Goal: Task Accomplishment & Management: Use online tool/utility

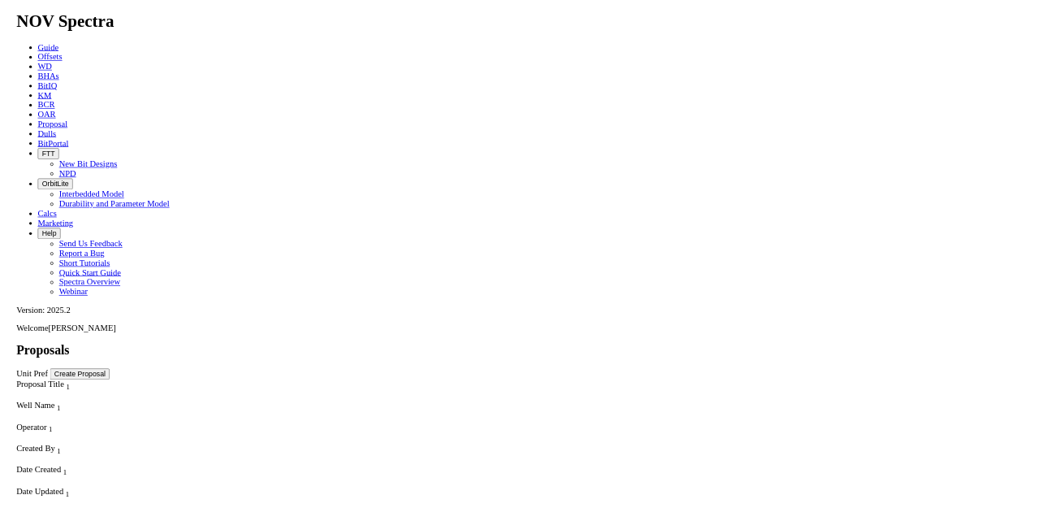
scroll to position [650, 0]
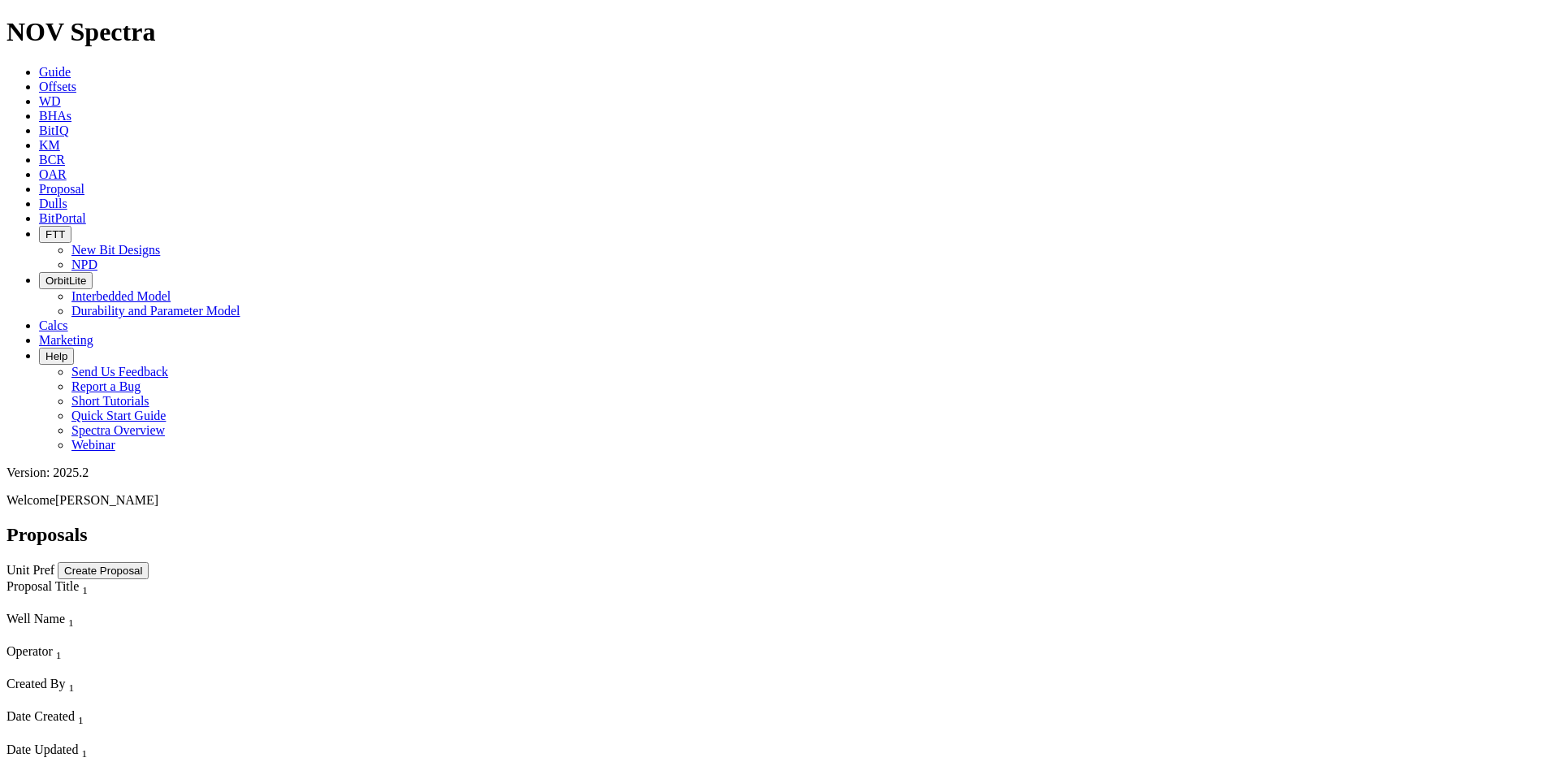
select select "field"
select select "location"
select select "province"
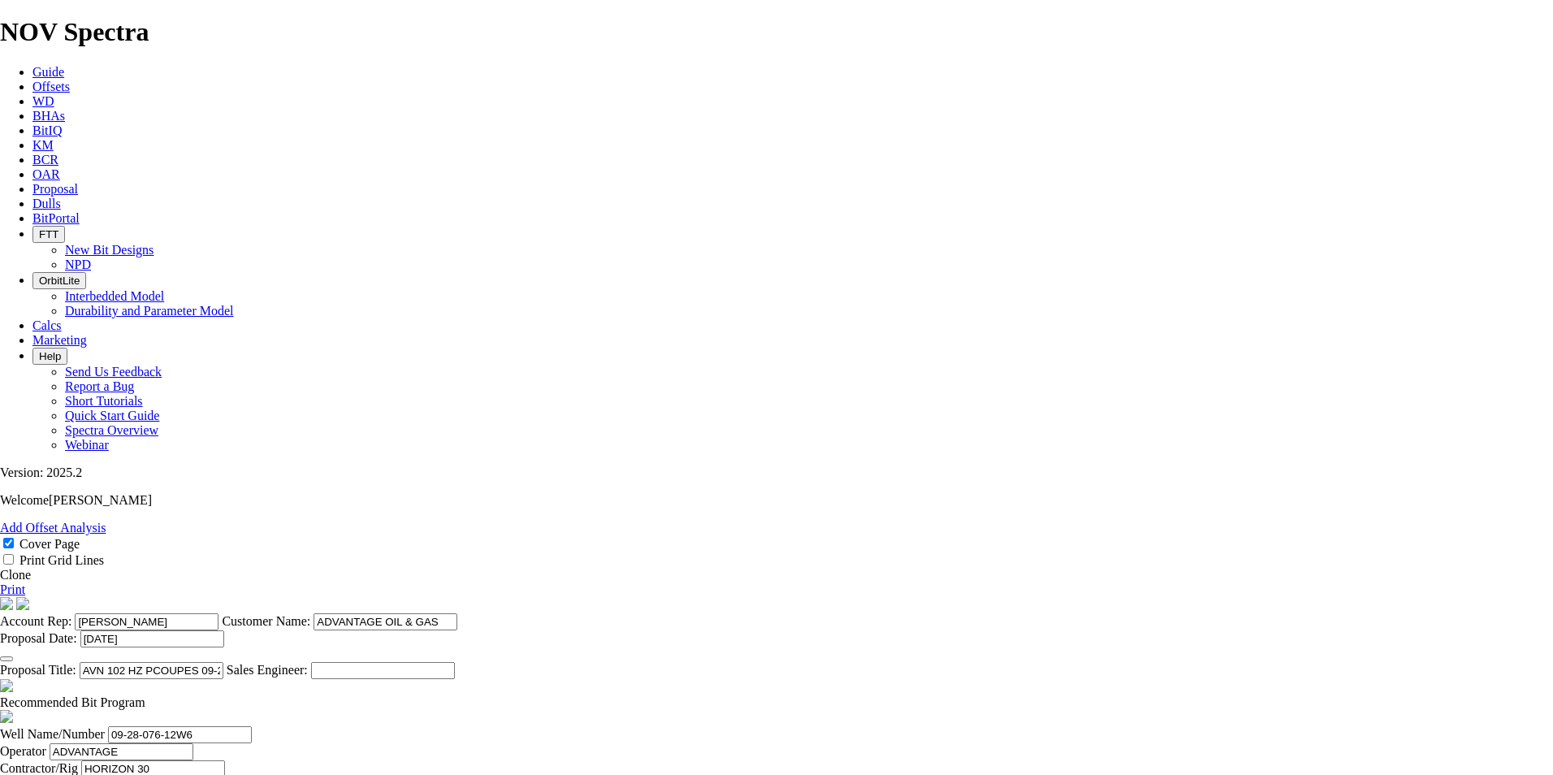
click at [31, 568] on link "Clone" at bounding box center [15, 575] width 31 height 14
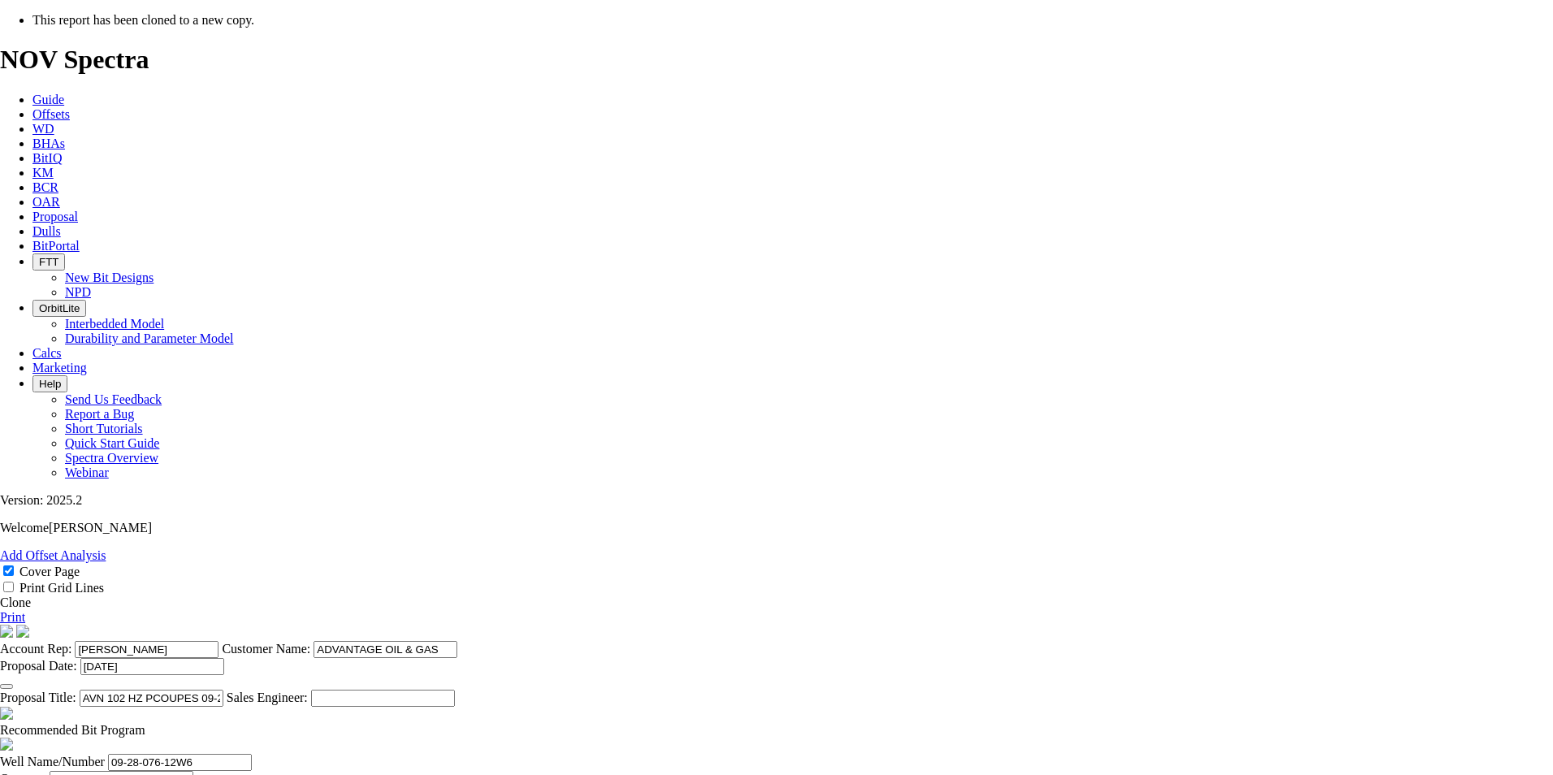
select select "field"
select select "location"
select select "province"
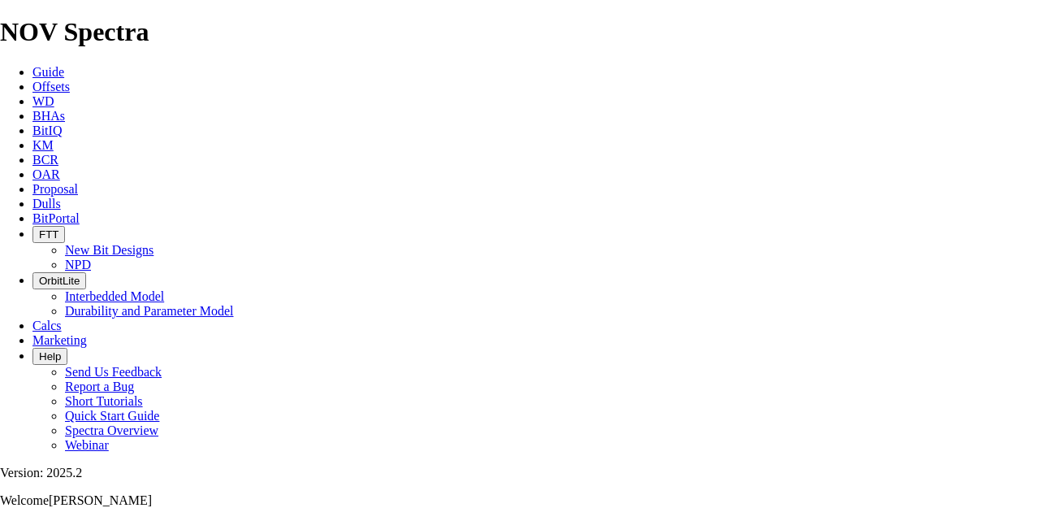
scroll to position [325, 0]
type input "[DATE]"
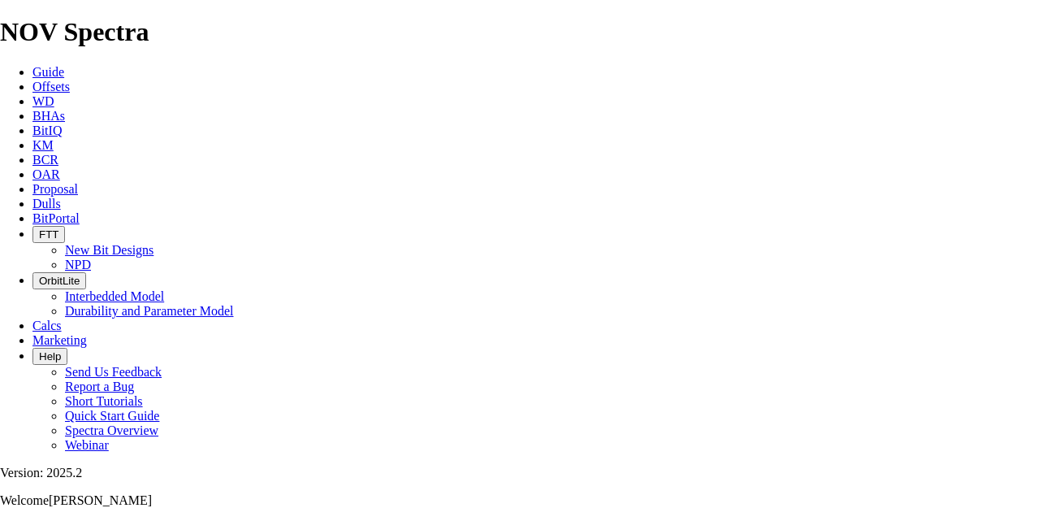
drag, startPoint x: 642, startPoint y: 378, endPoint x: 378, endPoint y: 373, distance: 264.0
type input "AVN HZ PROGRESS 15-16-075-10W6"
drag, startPoint x: 616, startPoint y: 374, endPoint x: 520, endPoint y: 374, distance: 96.6
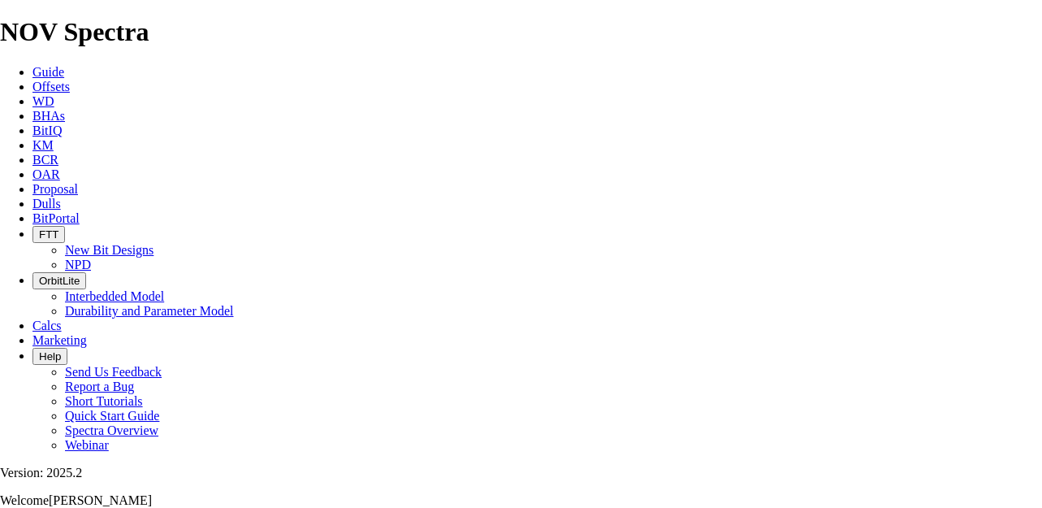
drag, startPoint x: 525, startPoint y: 375, endPoint x: 608, endPoint y: 376, distance: 83.6
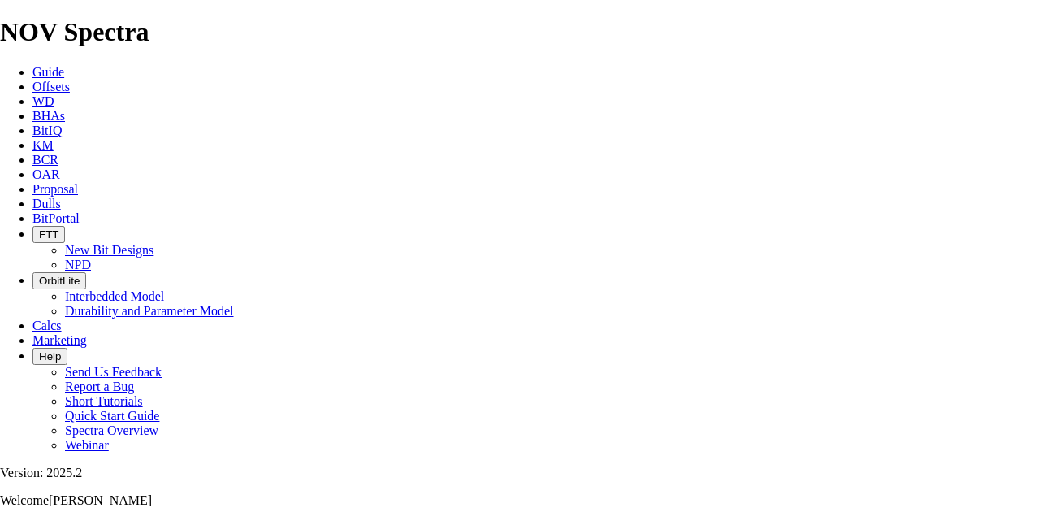
drag, startPoint x: 211, startPoint y: 359, endPoint x: 68, endPoint y: 355, distance: 143.0
paste input "15-16-075-10"
type input "15-16-075-10W6"
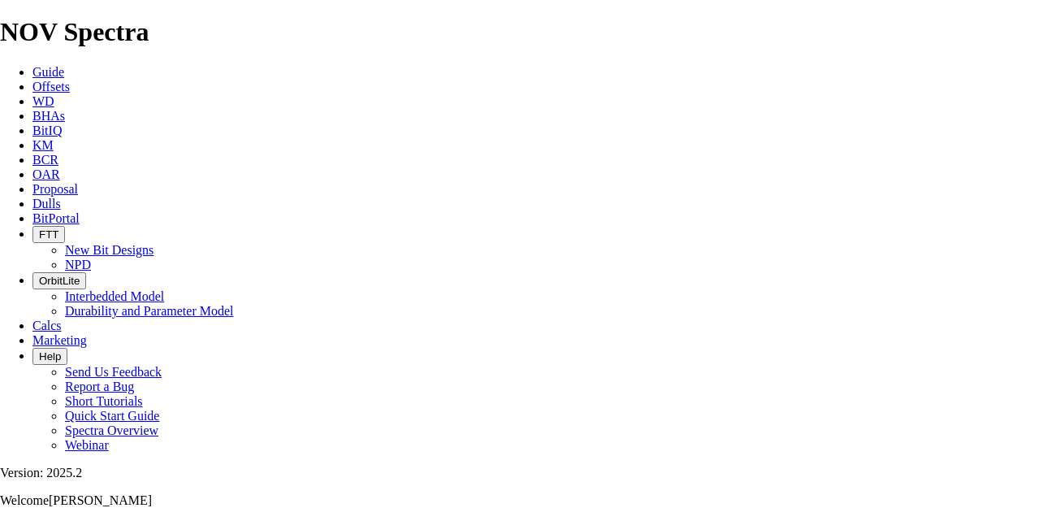
type input "ADVANTAGE ENERGY"
drag, startPoint x: 574, startPoint y: 63, endPoint x: 525, endPoint y: 63, distance: 49.5
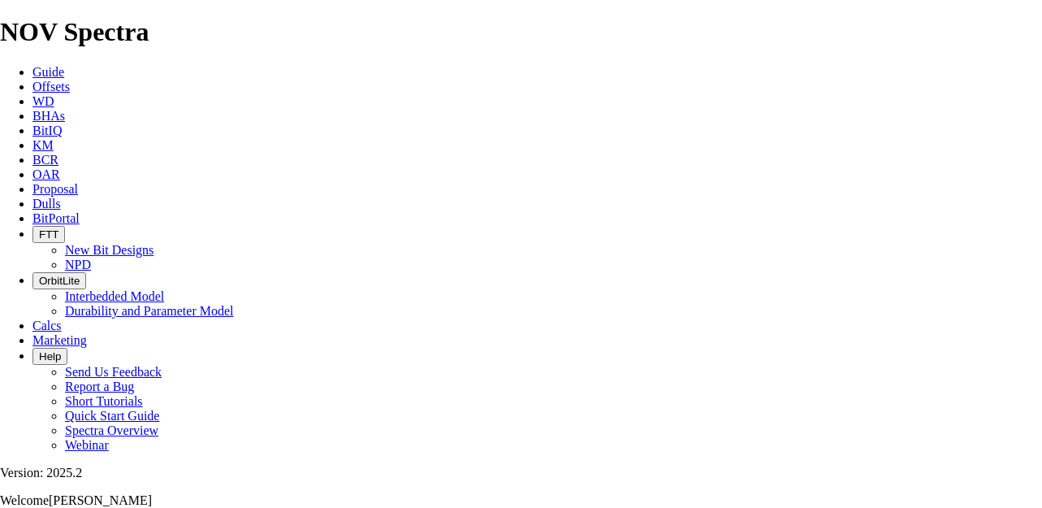
type input "ADVANTAGE ENERGY"
drag, startPoint x: 417, startPoint y: 361, endPoint x: 404, endPoint y: 361, distance: 12.2
type input "HORIZON 23"
drag, startPoint x: 542, startPoint y: 362, endPoint x: 472, endPoint y: 362, distance: 69.8
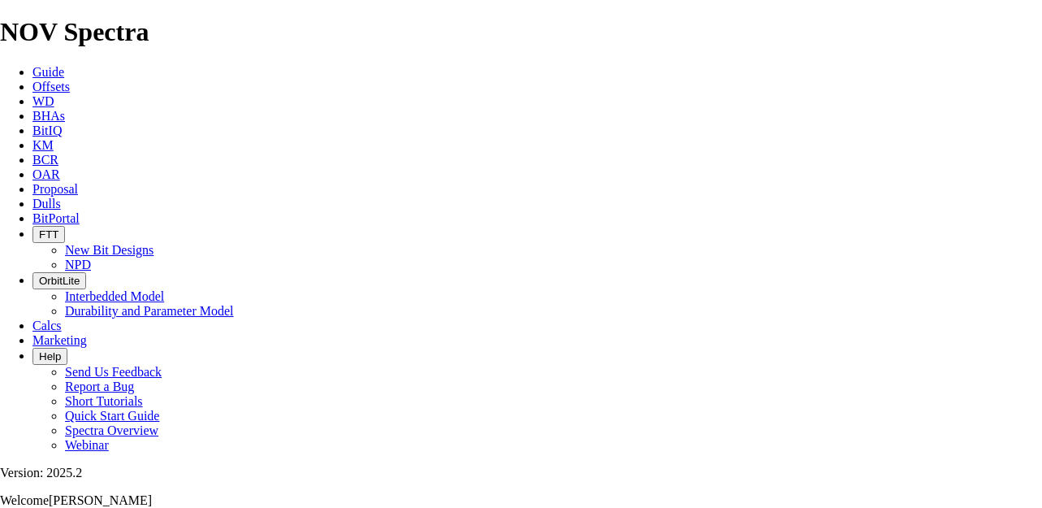
type input "[PERSON_NAME]"
type input "PROGRESS"
type input "14-04-075-10W6"
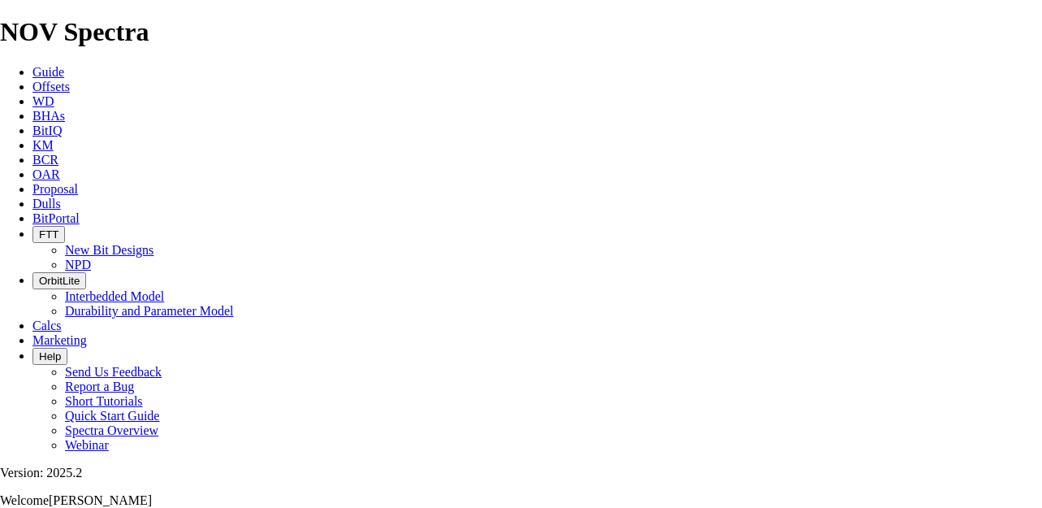
scroll to position [568, 0]
type input "[DATE]"
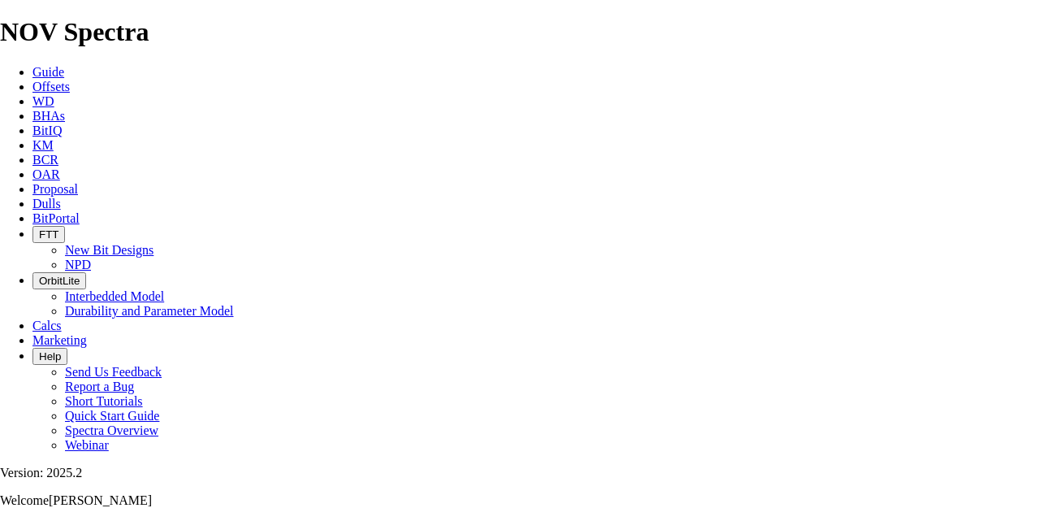
checkbox input "false"
drag, startPoint x: 447, startPoint y: 391, endPoint x: 379, endPoint y: 394, distance: 68.3
type input "425"
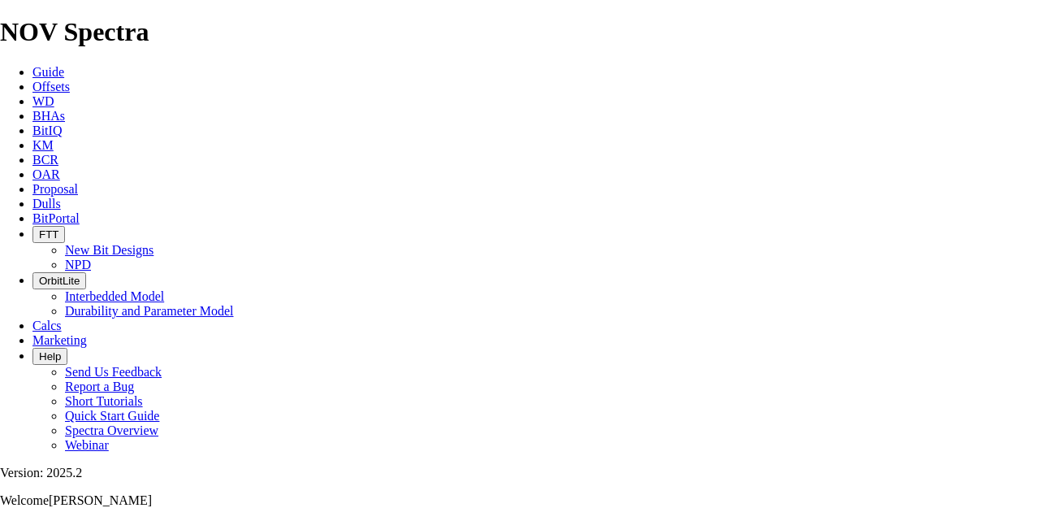
type input "425"
drag, startPoint x: 572, startPoint y: 386, endPoint x: 767, endPoint y: 390, distance: 194.9
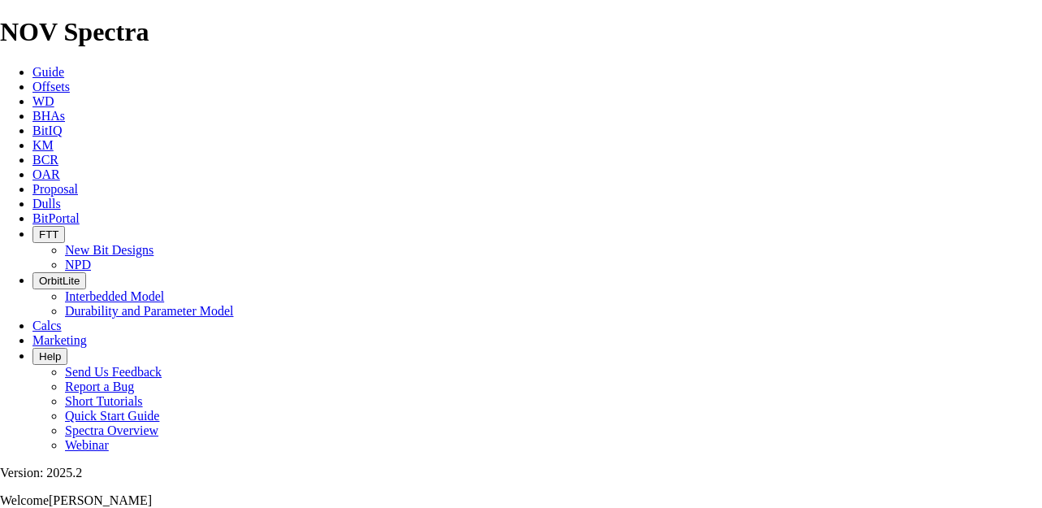
type input "4.7222"
drag, startPoint x: 359, startPoint y: 387, endPoint x: 578, endPoint y: 400, distance: 219.6
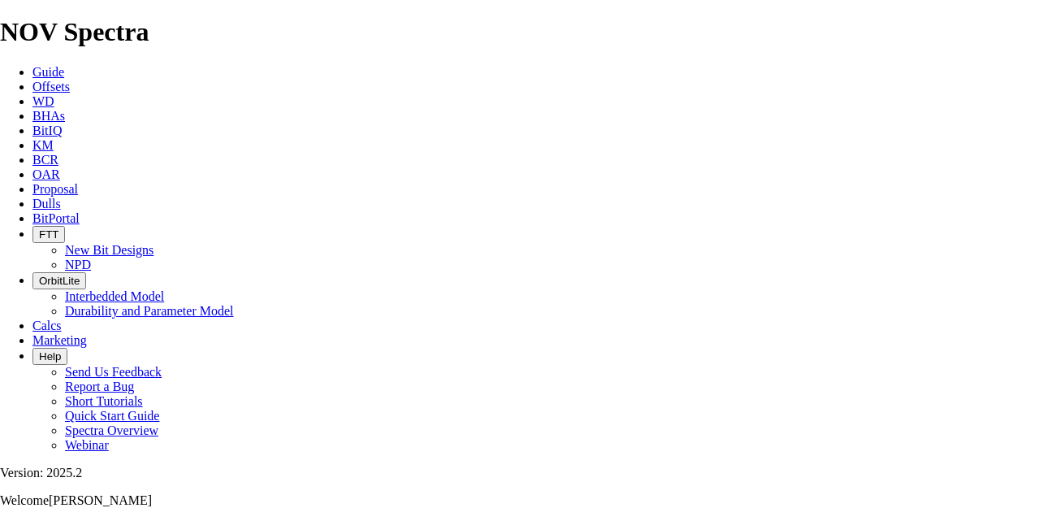
drag, startPoint x: 203, startPoint y: 385, endPoint x: 181, endPoint y: 385, distance: 21.9
type textarea "A 159mm TK53-P1 IS ALSO AVAILABLE FOR DRILL OUT FOR $15,000."
drag, startPoint x: 426, startPoint y: 274, endPoint x: 367, endPoint y: 272, distance: 58.5
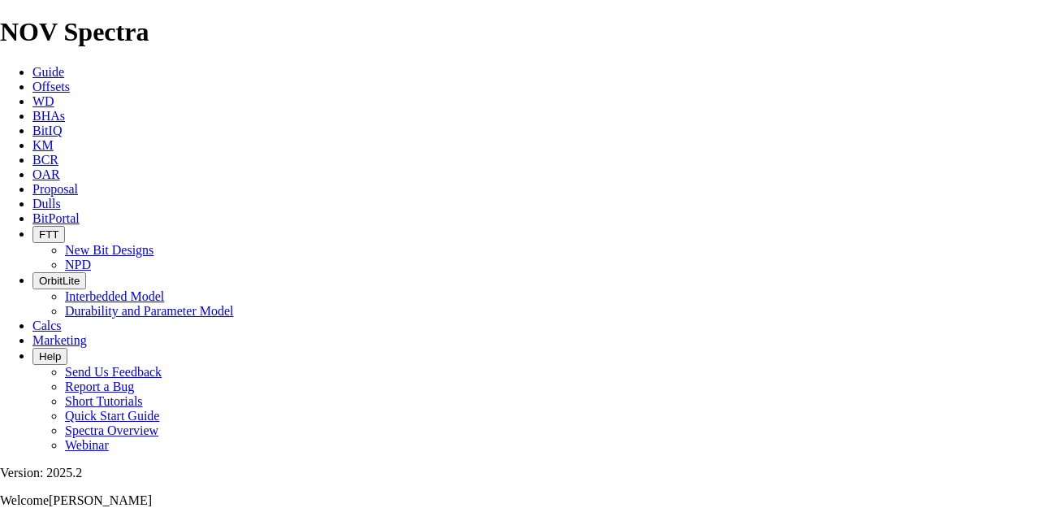
type input "2413"
type input "1988"
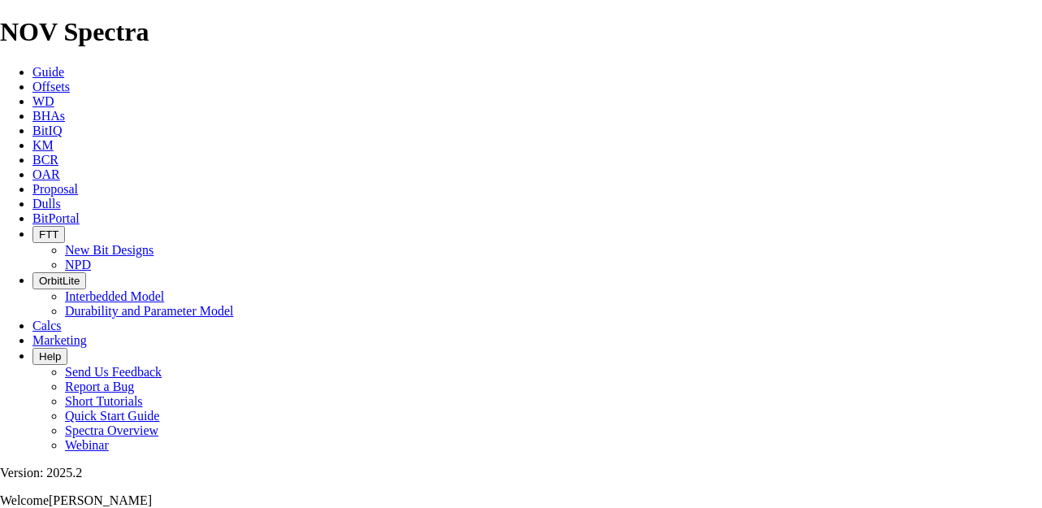
drag, startPoint x: 573, startPoint y: 268, endPoint x: 771, endPoint y: 274, distance: 198.2
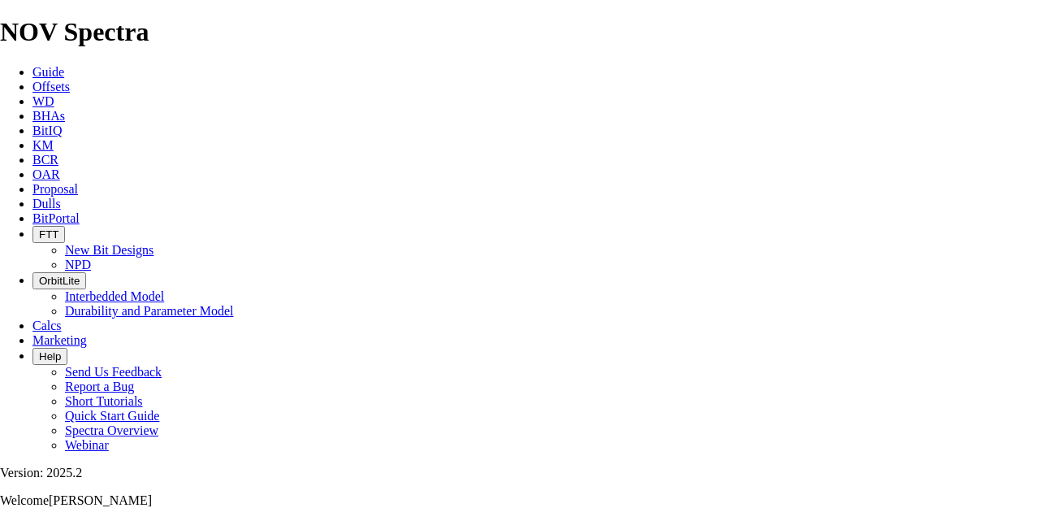
type input "44.178"
type input "45"
drag, startPoint x: 421, startPoint y: 312, endPoint x: 382, endPoint y: 313, distance: 38.2
type input "5518"
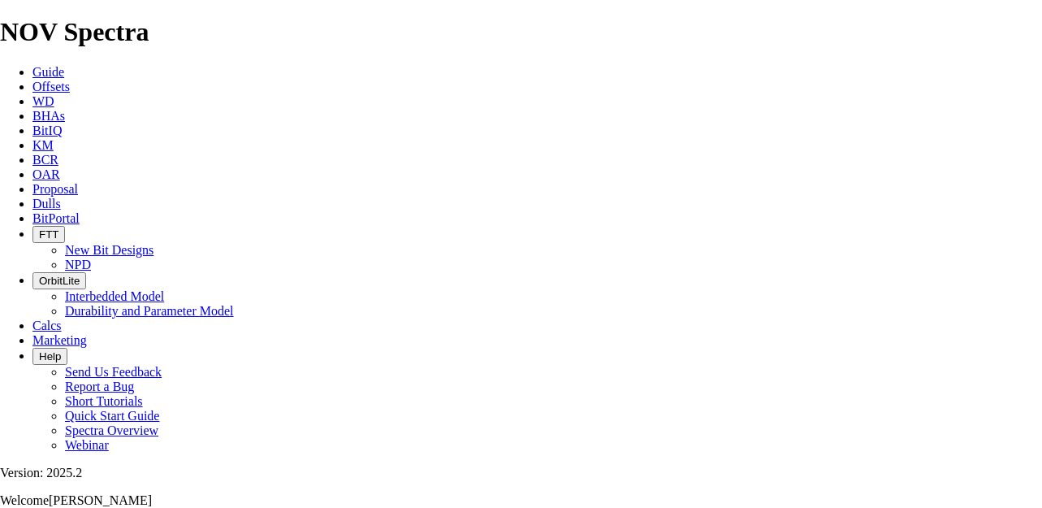
type input "3105"
type input "51.75"
click at [32, 182] on icon at bounding box center [32, 189] width 0 height 14
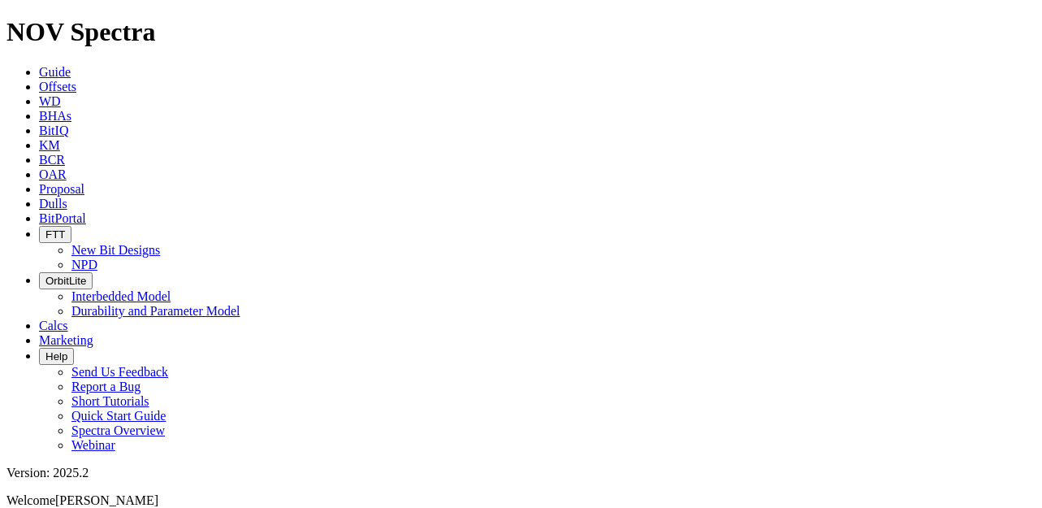
select select "field"
select select "location"
select select "province"
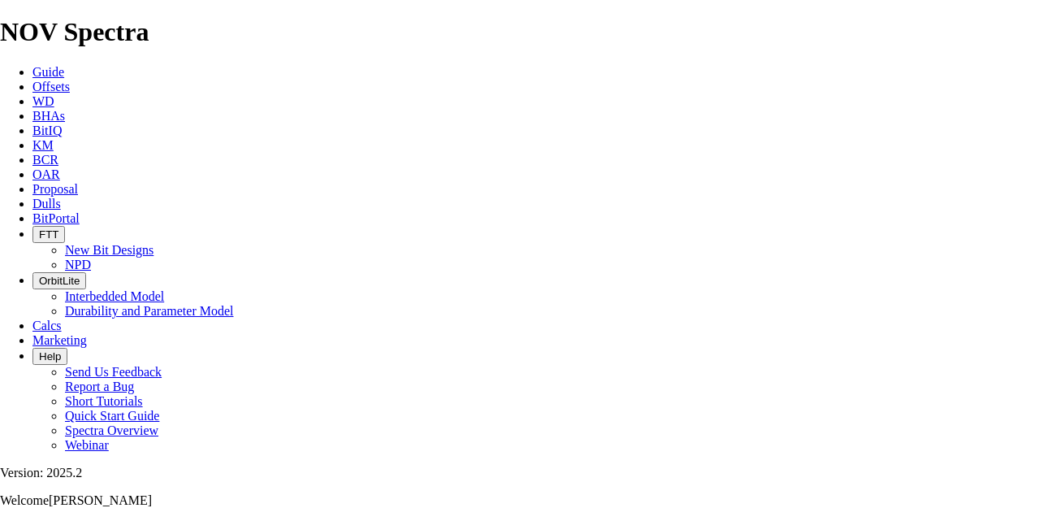
scroll to position [812, 0]
click at [78, 182] on link "Proposal" at bounding box center [54, 189] width 45 height 14
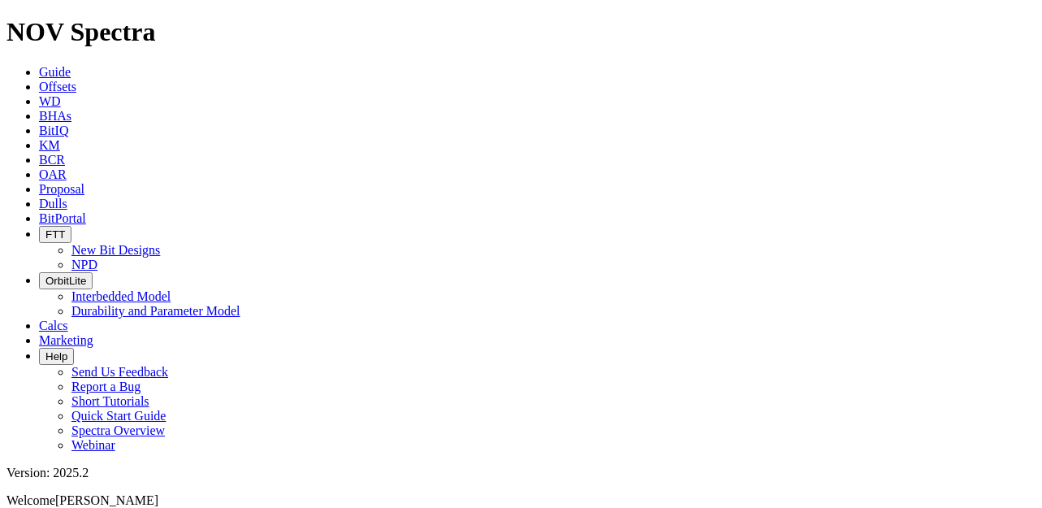
select select "field"
select select "location"
select select "province"
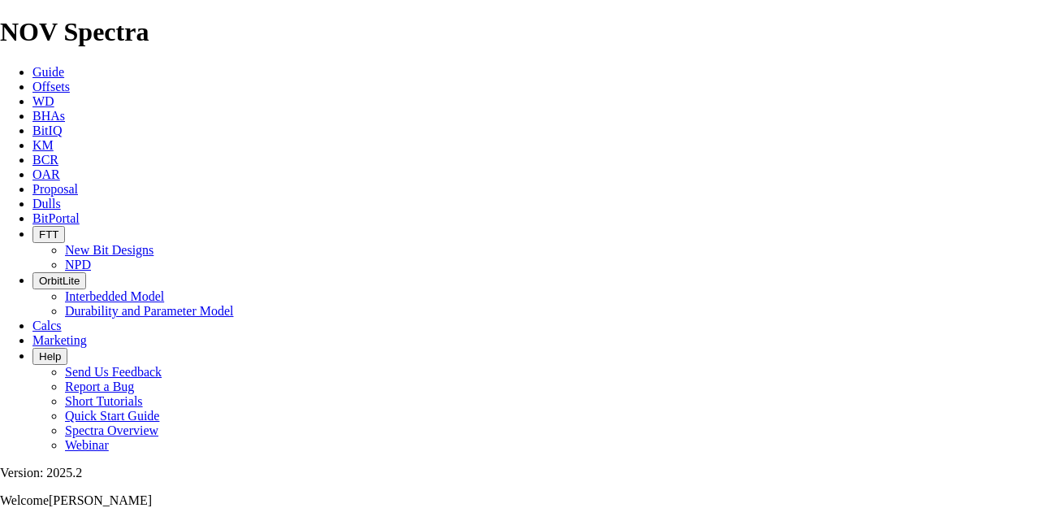
scroll to position [487, 0]
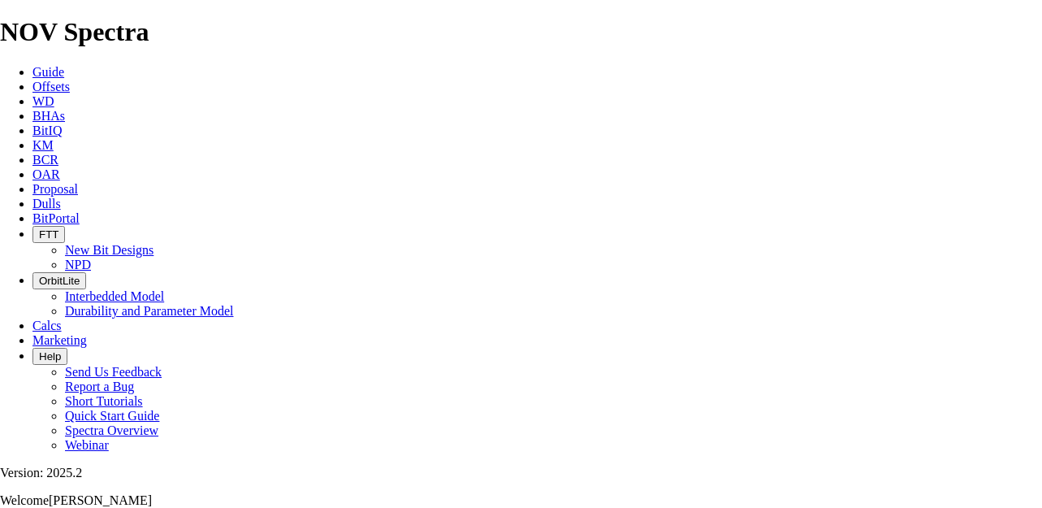
checkbox input "false"
type textarea "A 159mm TK53-P1 IS ALSO AVAILABLE FOR DRILL OUT FOR $15,000. A 159mm TKC53-L1 I…"
drag, startPoint x: 356, startPoint y: 389, endPoint x: 324, endPoint y: 391, distance: 32.5
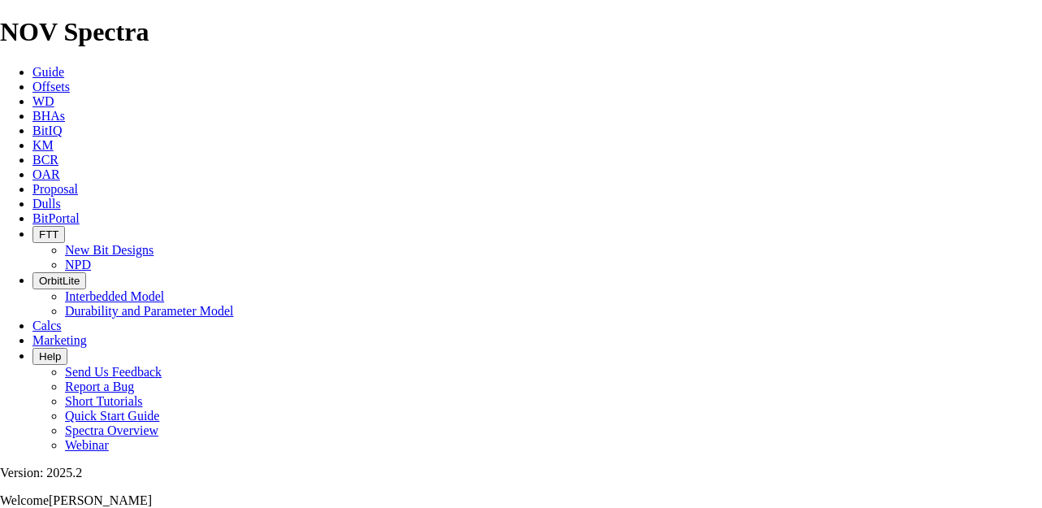
type input "TKC63-I1"
type input "3105"
type input "51.75"
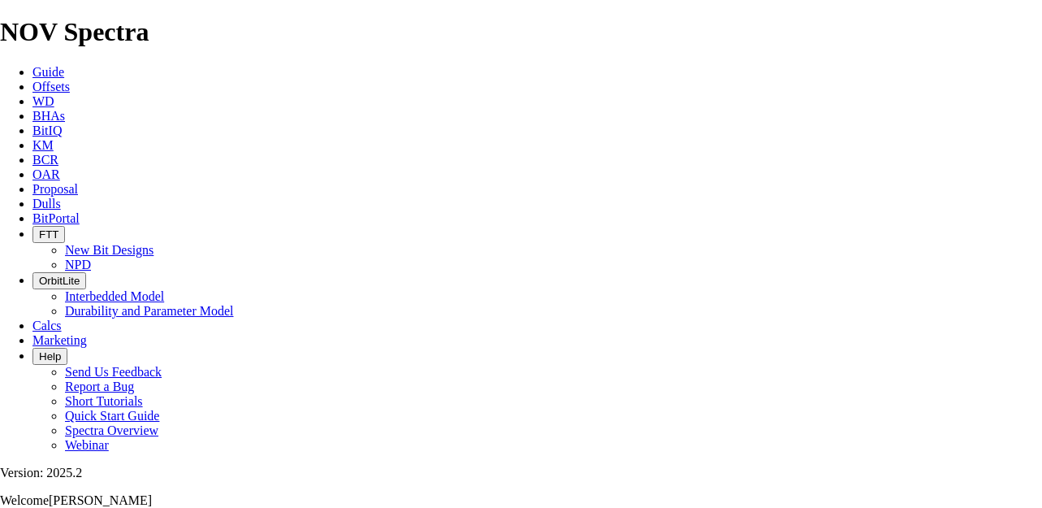
drag, startPoint x: 348, startPoint y: 388, endPoint x: 327, endPoint y: 391, distance: 20.6
type input "TKC53-L1"
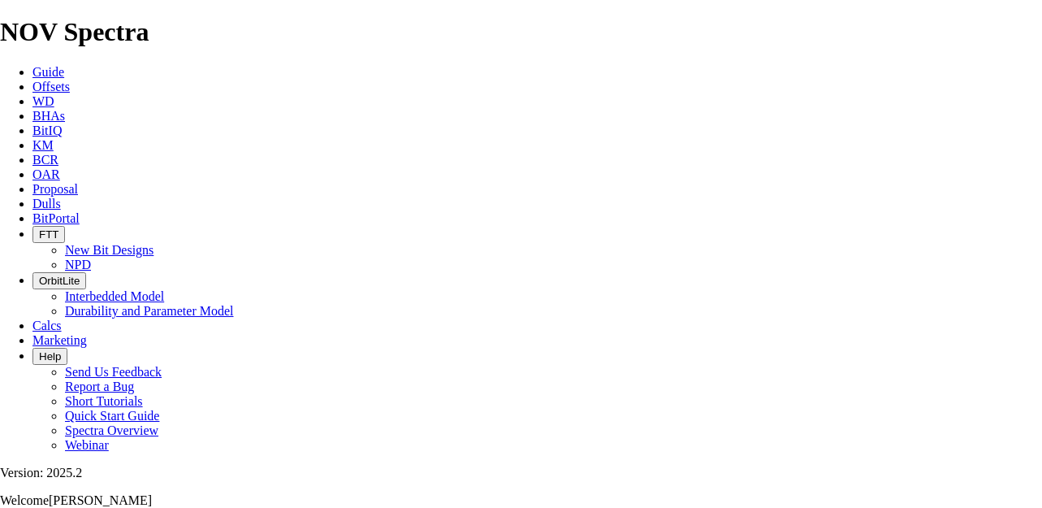
drag, startPoint x: 463, startPoint y: 482, endPoint x: 100, endPoint y: 484, distance: 363.0
type textarea "A 159mm TK53-P1 IS ALSO AVAILABLE FOR DRILL OUT FOR $15,000."
